Goal: Browse casually

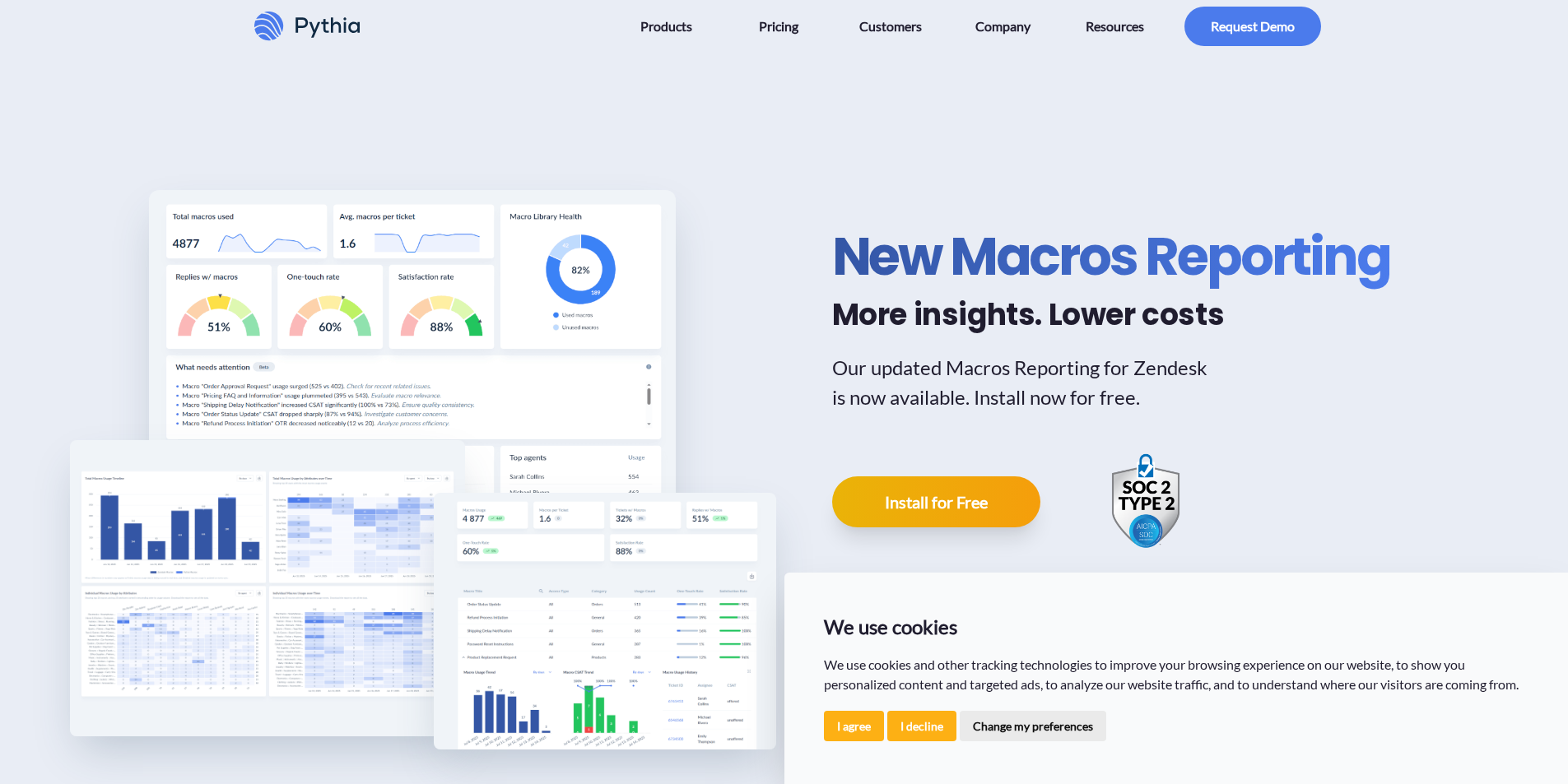
click at [1311, 382] on div "New Macros Reporting More insights. Lower costs Our updated Macros Reporting fo…" at bounding box center [1126, 388] width 588 height 591
click at [862, 728] on button "I agree" at bounding box center [854, 726] width 61 height 31
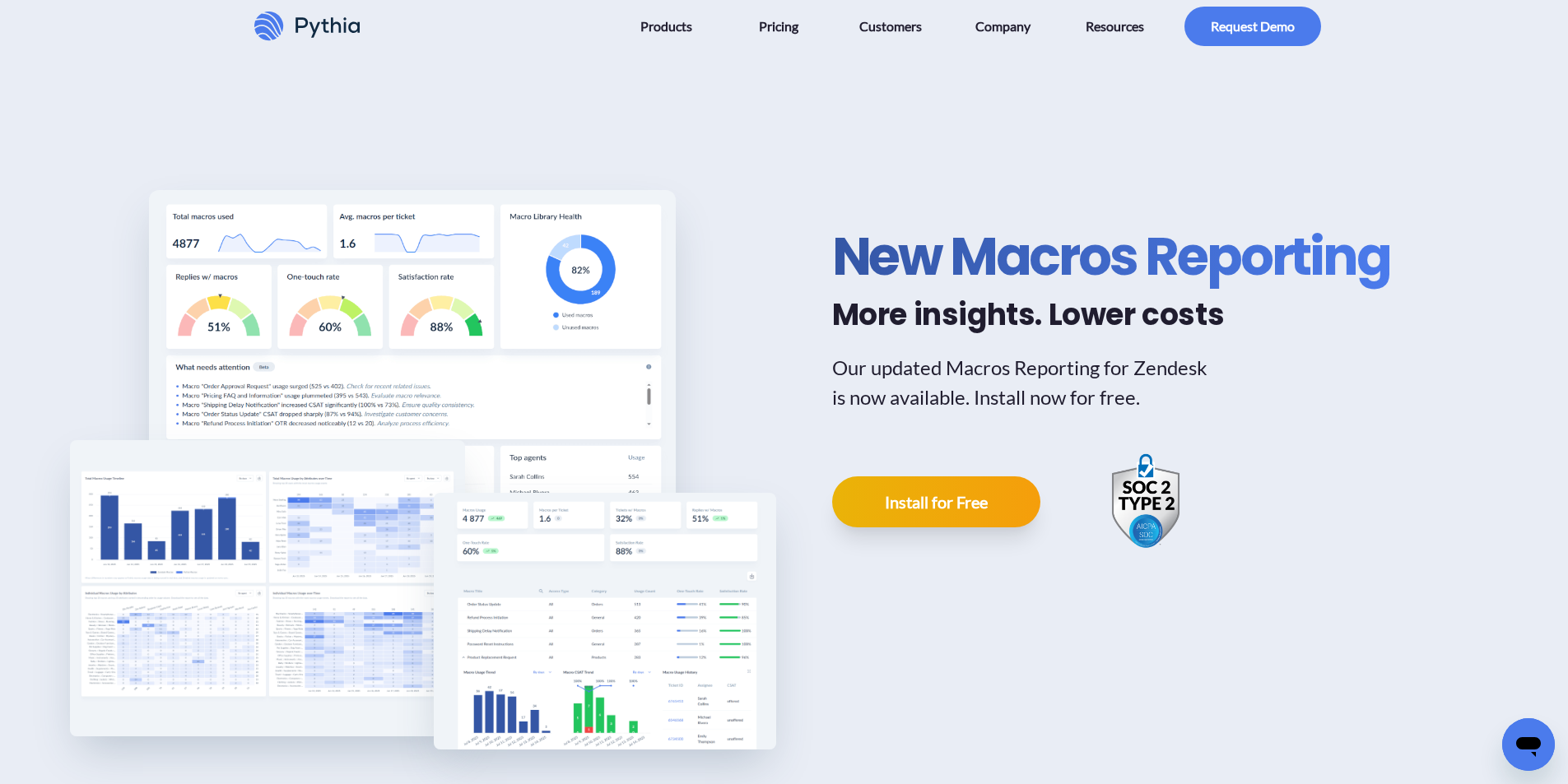
click at [468, 334] on img at bounding box center [412, 388] width 527 height 395
click at [348, 564] on img at bounding box center [268, 589] width 395 height 297
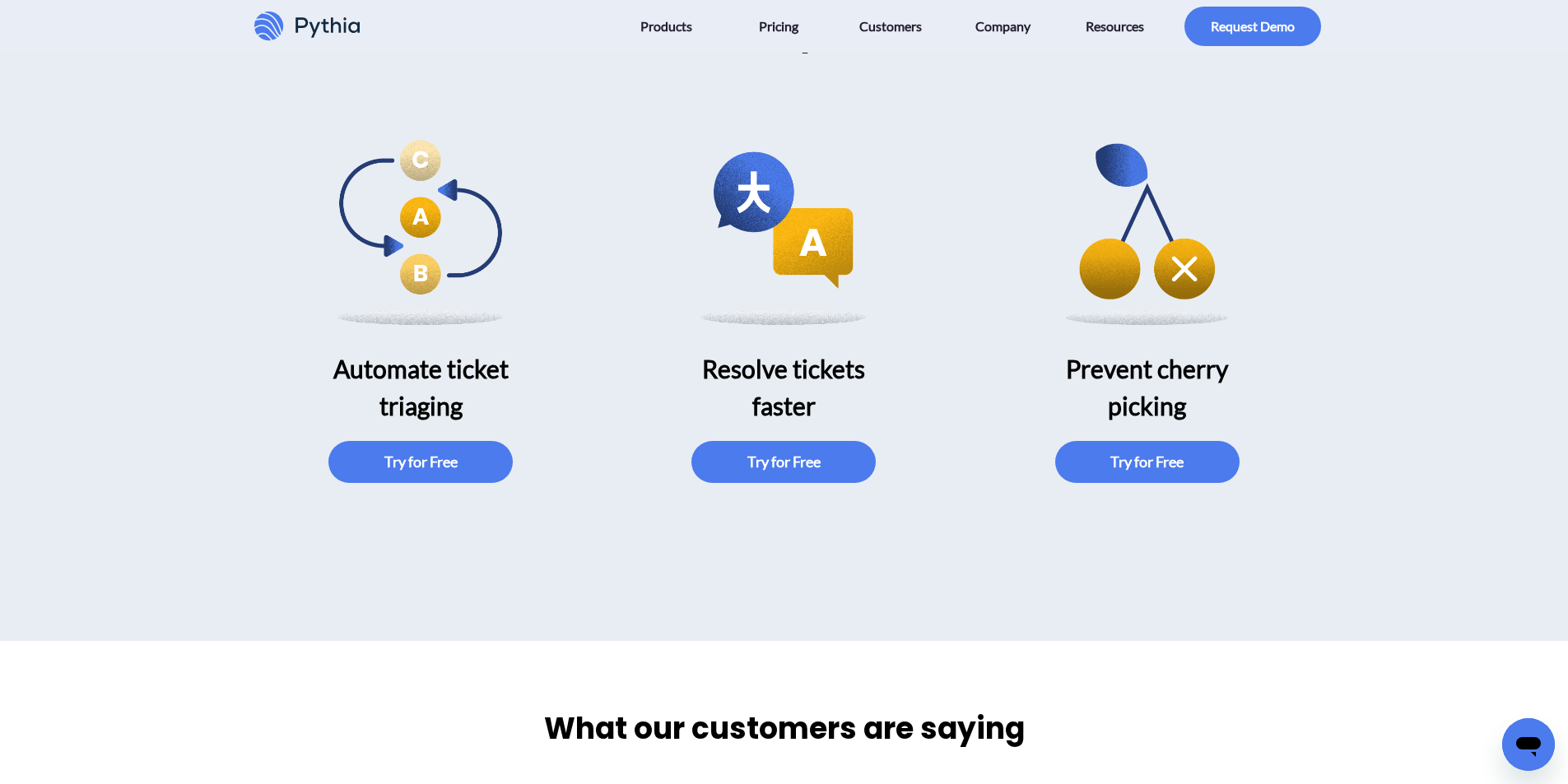
scroll to position [2880, 0]
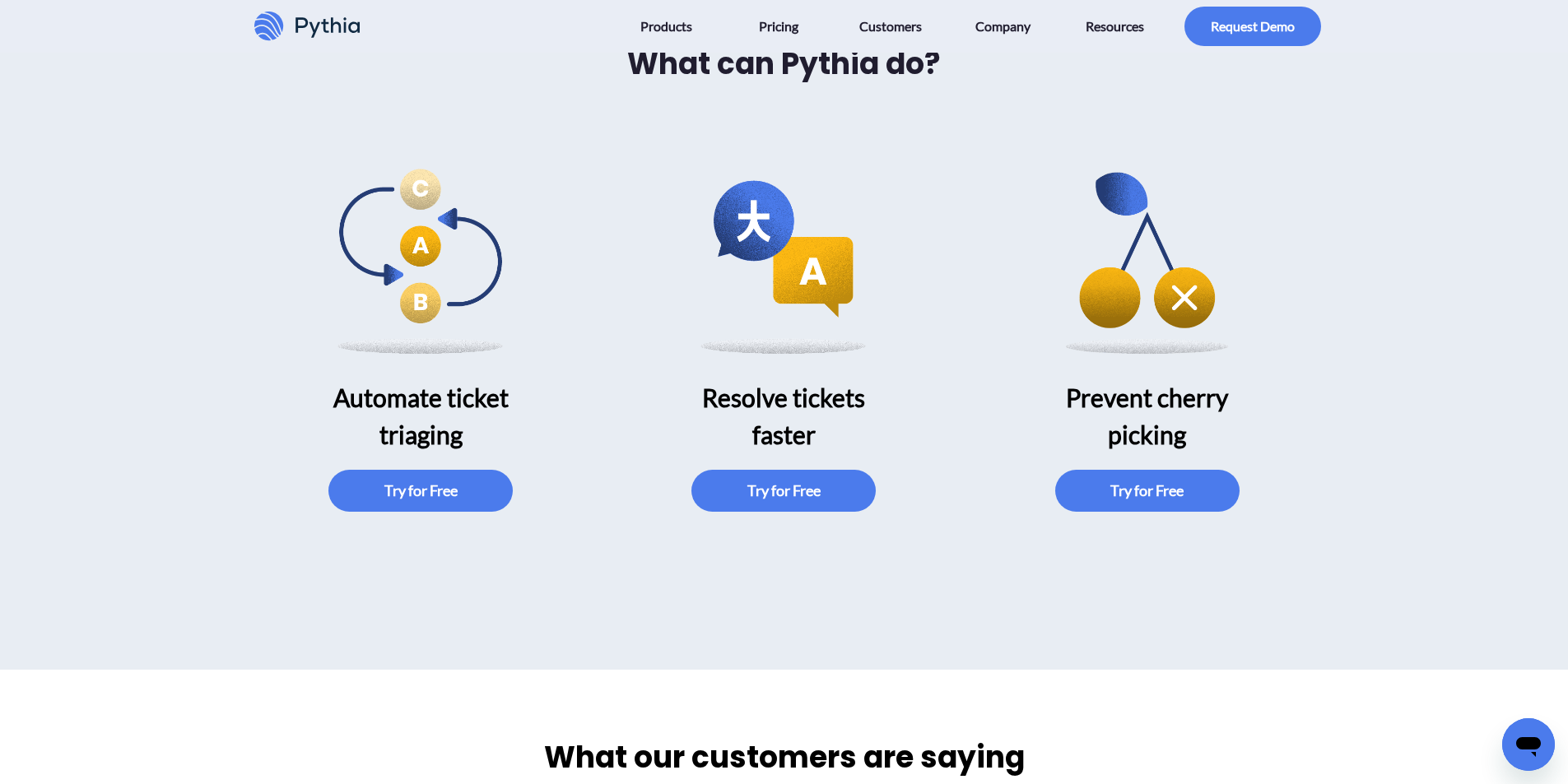
click at [409, 245] on img at bounding box center [420, 257] width 210 height 210
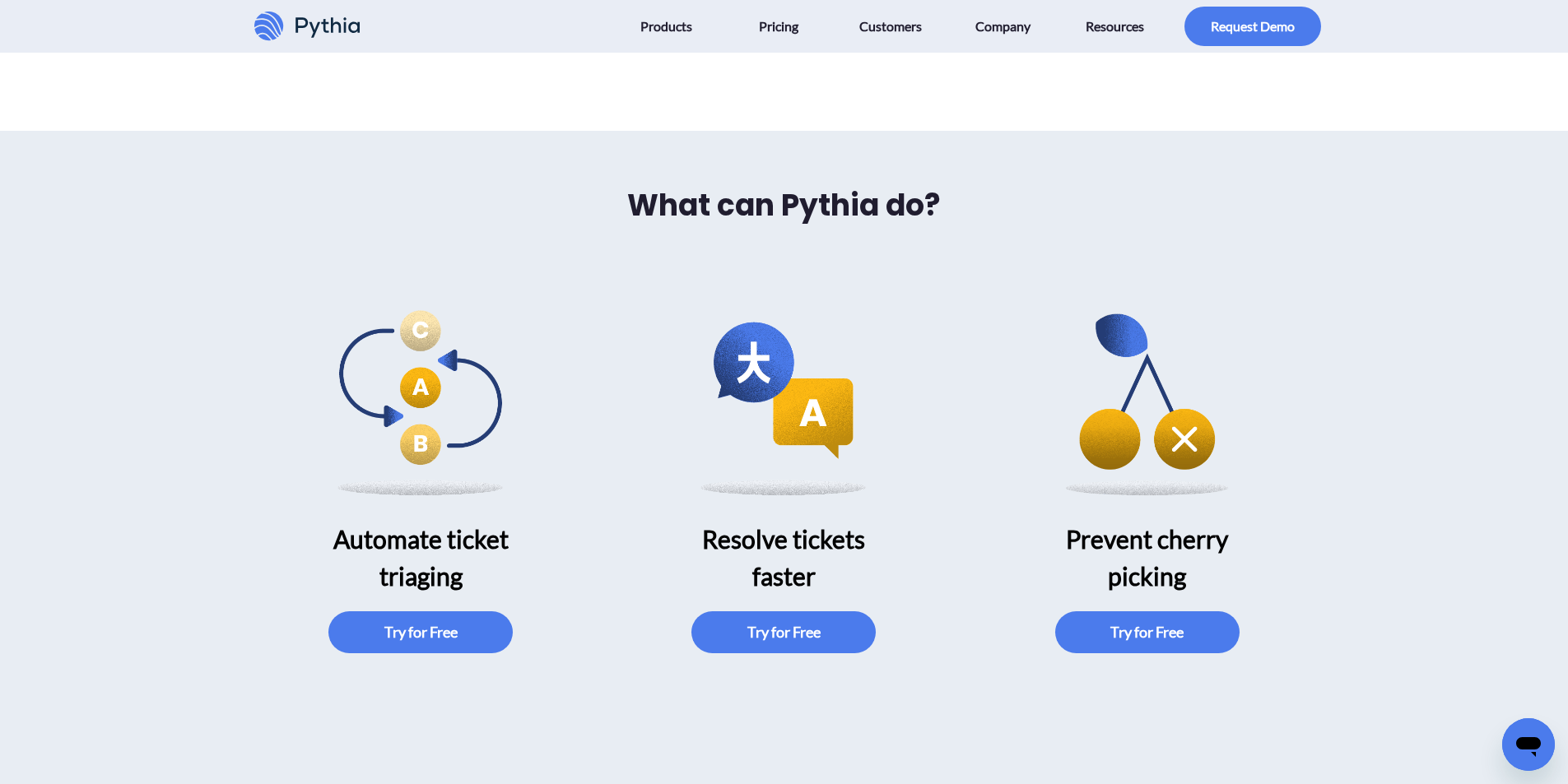
scroll to position [2963, 0]
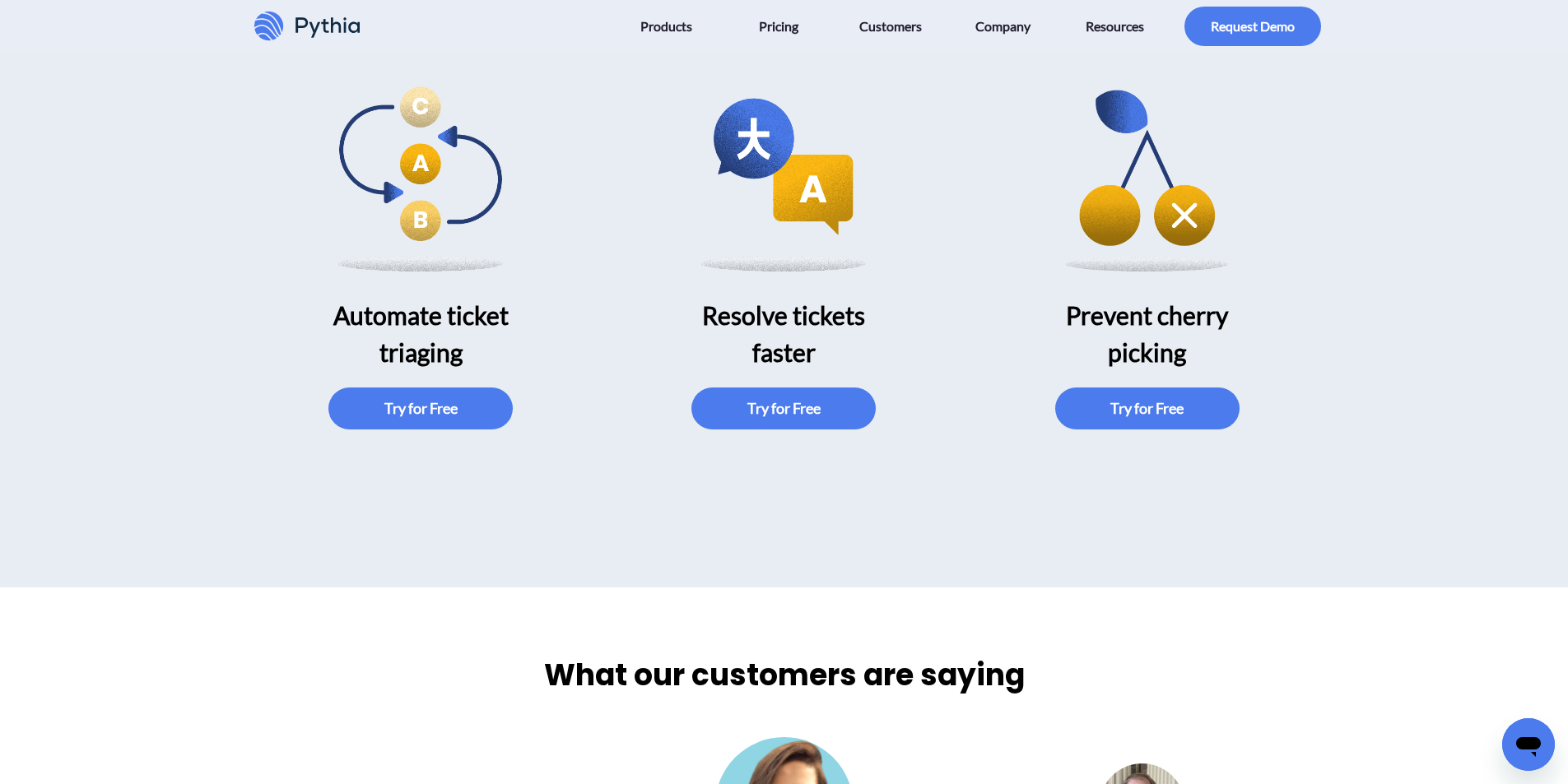
click at [1143, 321] on h2 "Prevent cherry picking" at bounding box center [1147, 334] width 210 height 74
click at [1143, 322] on h2 "Prevent cherry picking" at bounding box center [1147, 334] width 210 height 74
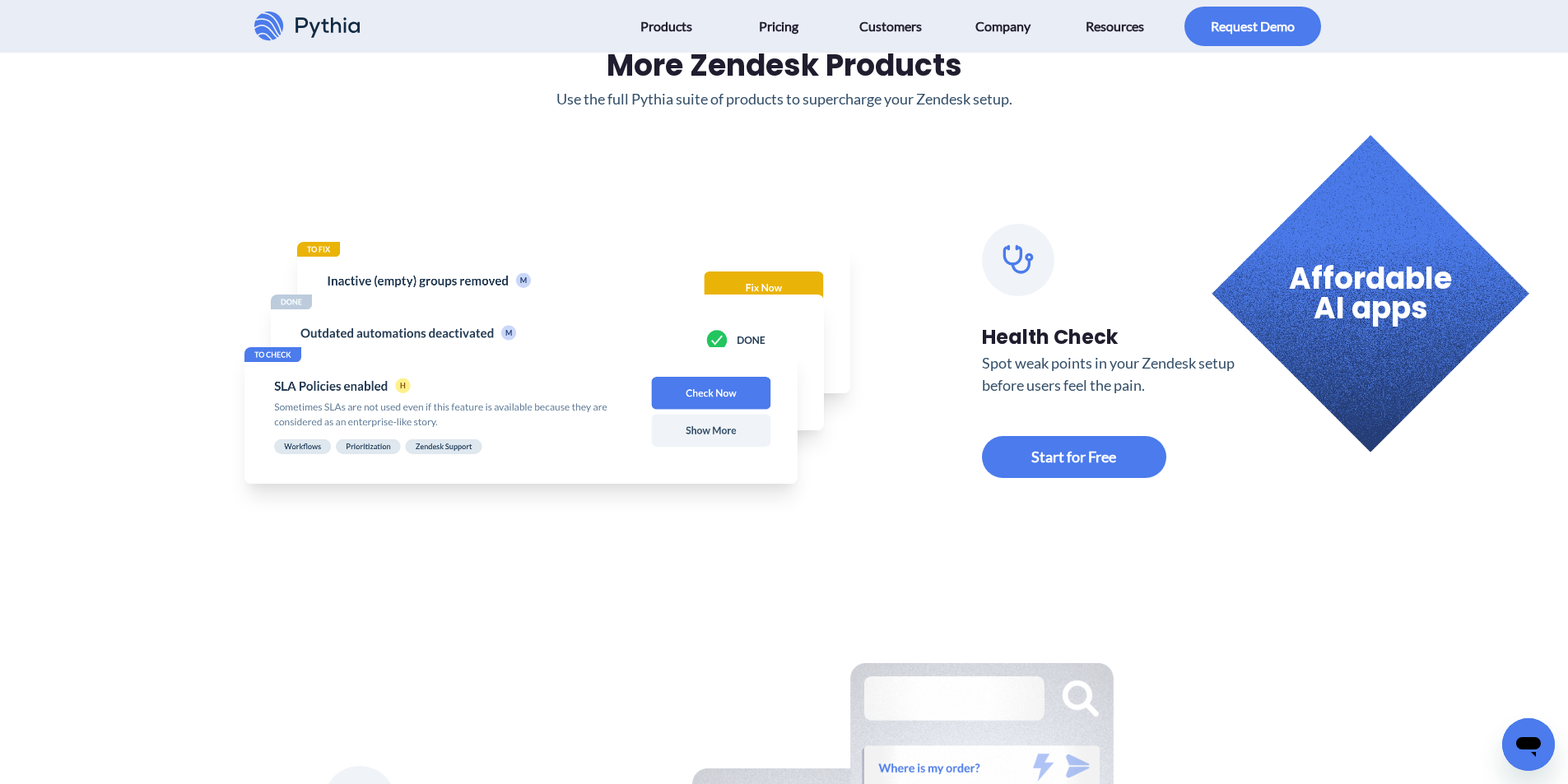
scroll to position [660, 0]
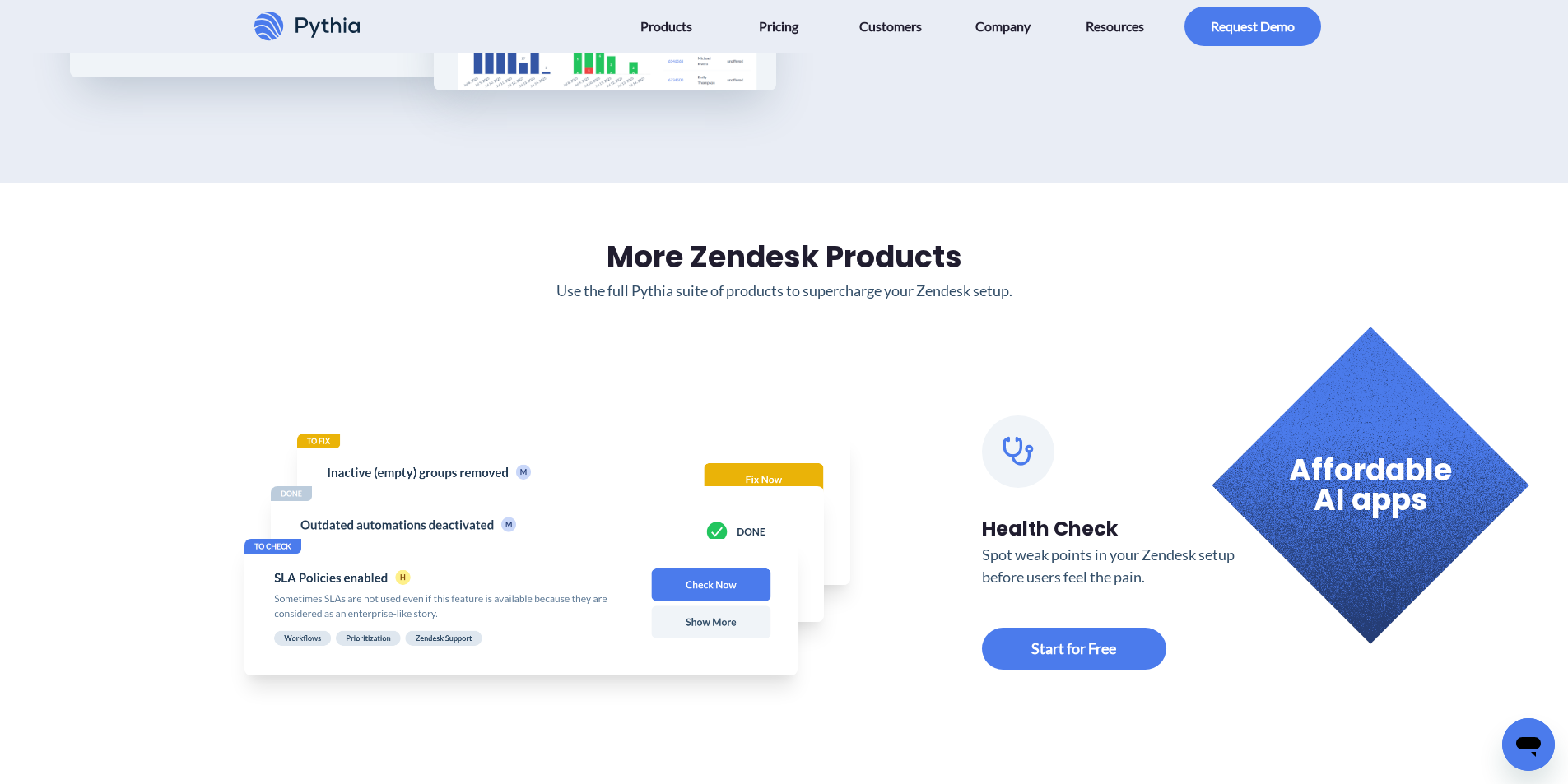
click at [666, 434] on div at bounding box center [600, 545] width 553 height 329
click at [741, 263] on h2 "More Zendesk Products" at bounding box center [785, 257] width 922 height 44
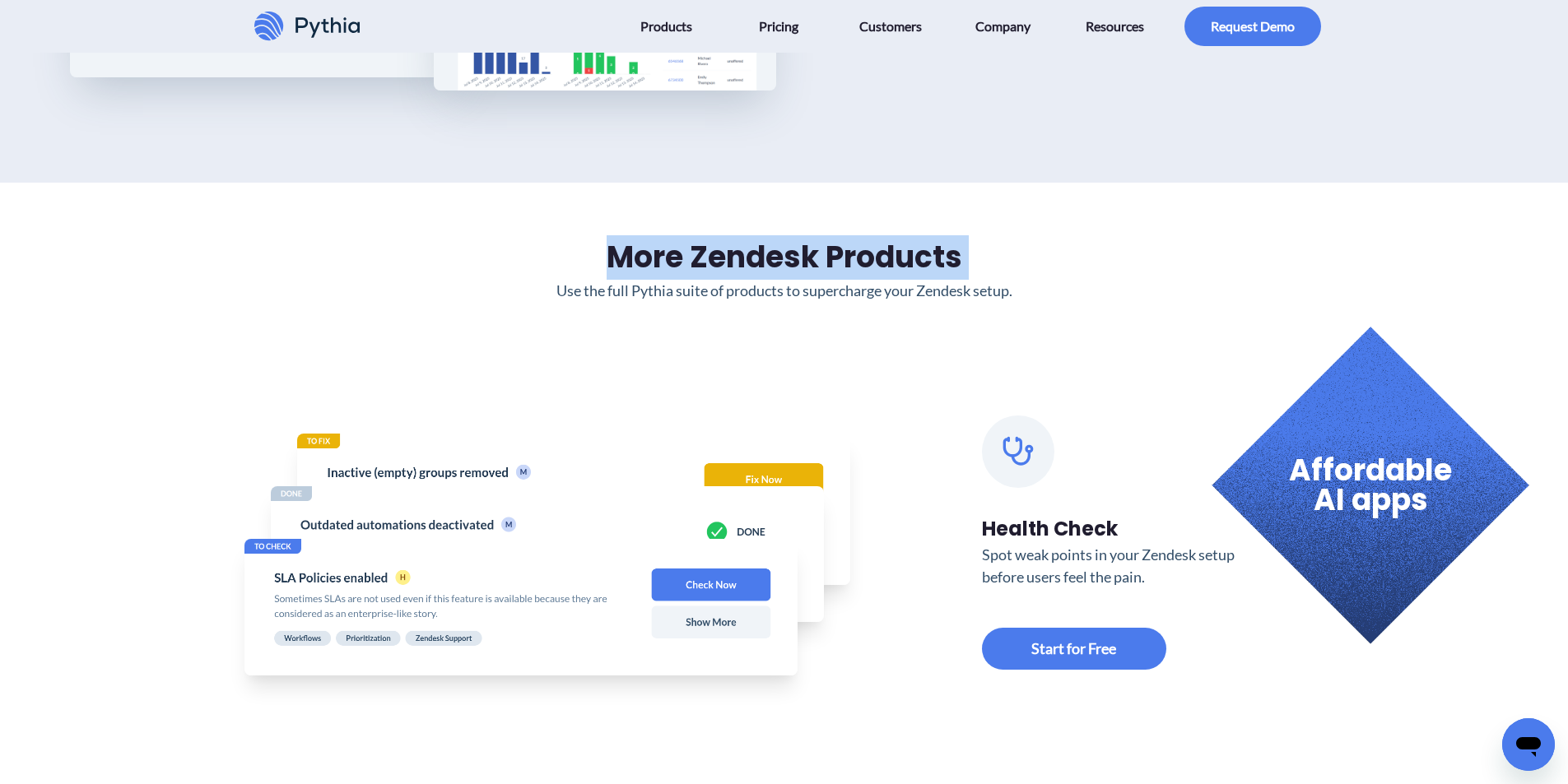
click at [742, 263] on h2 "More Zendesk Products" at bounding box center [785, 257] width 922 height 44
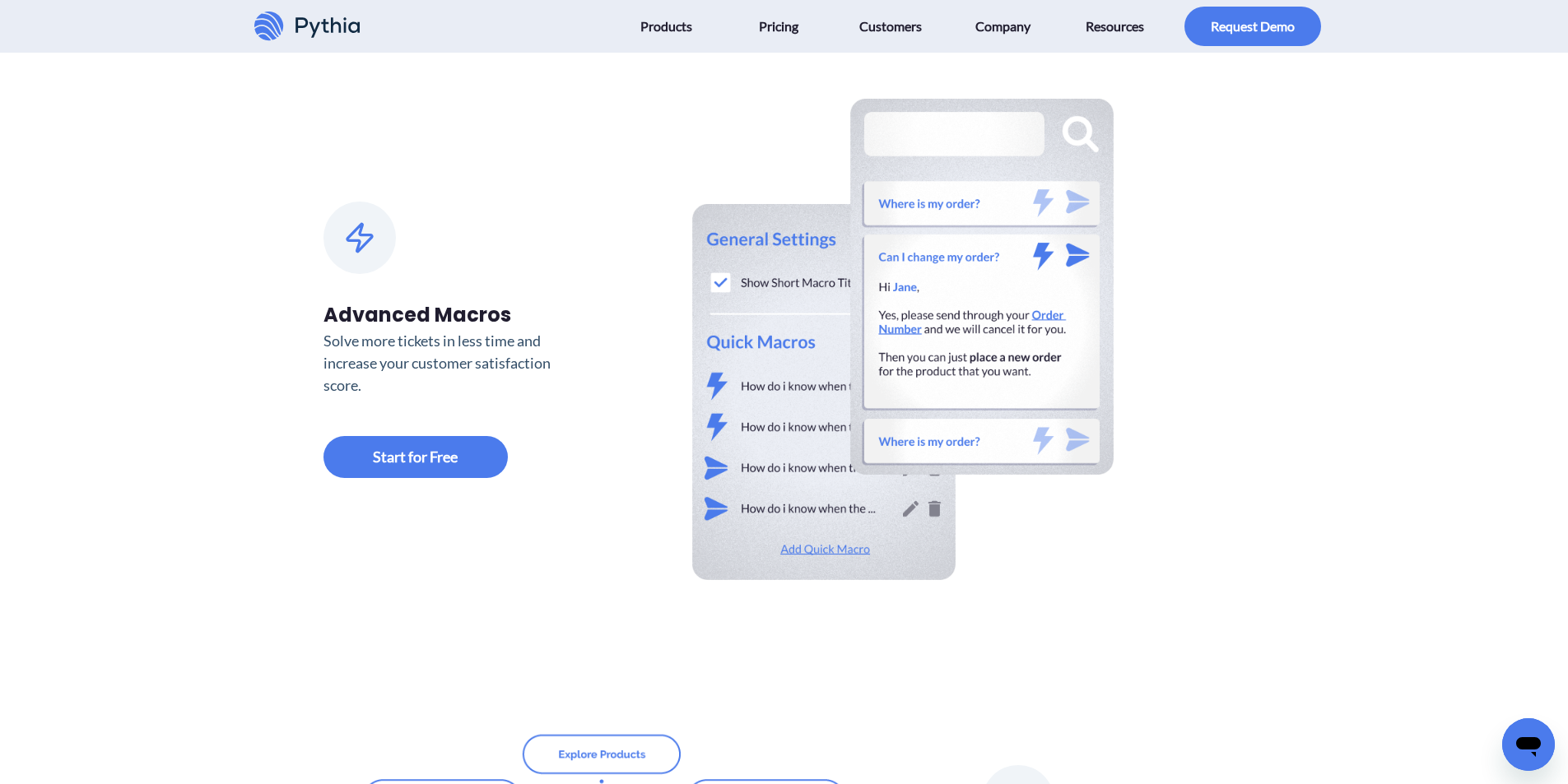
scroll to position [1317, 0]
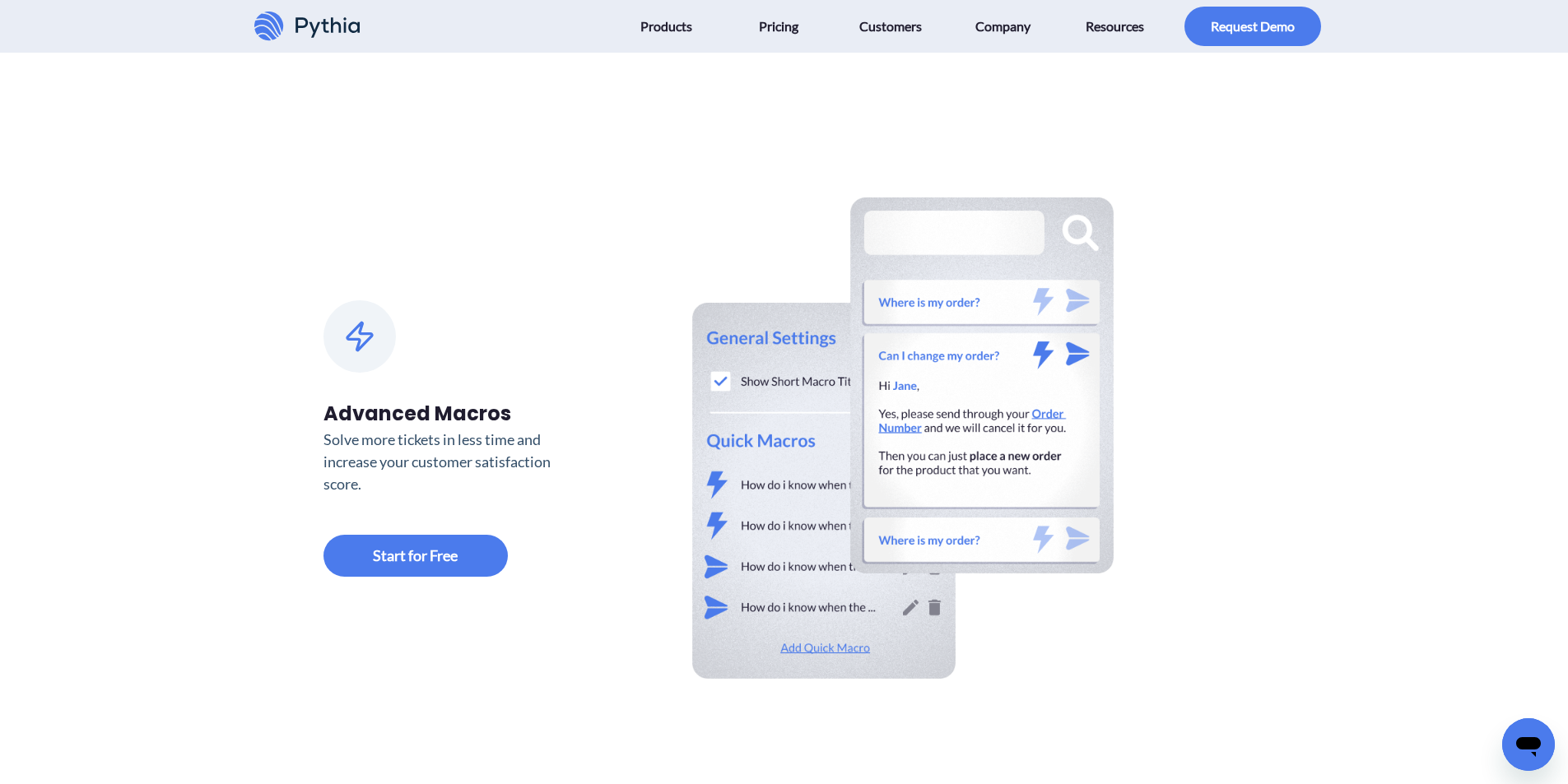
click at [404, 414] on div "Advanced Macros" at bounding box center [455, 413] width 263 height 30
click at [437, 551] on link at bounding box center [416, 556] width 184 height 42
